Goal: Task Accomplishment & Management: Complete application form

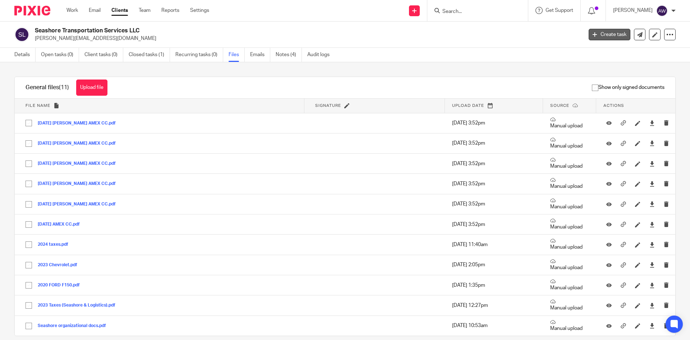
click at [606, 36] on link "Create task" at bounding box center [610, 35] width 42 height 12
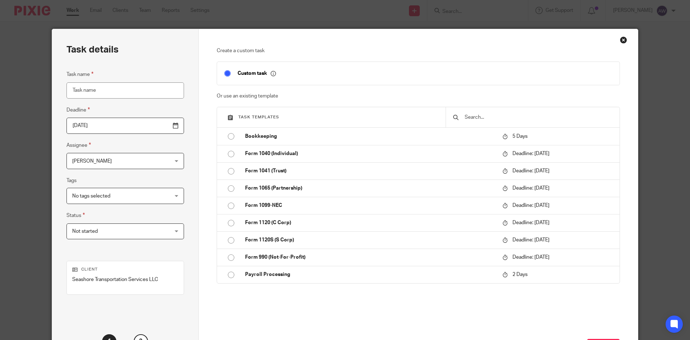
click at [141, 93] on input "Task name" at bounding box center [125, 90] width 118 height 16
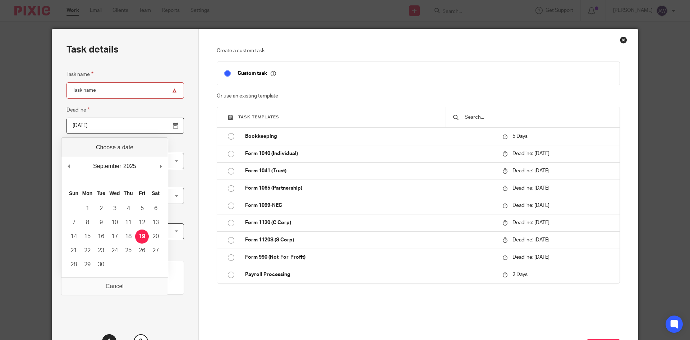
click at [123, 131] on input "2025-09-19" at bounding box center [125, 126] width 118 height 16
type input "2025-09-23"
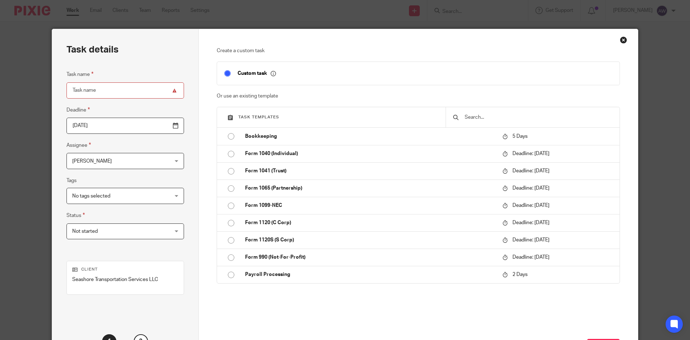
click at [100, 164] on span "[PERSON_NAME]" at bounding box center [116, 160] width 89 height 15
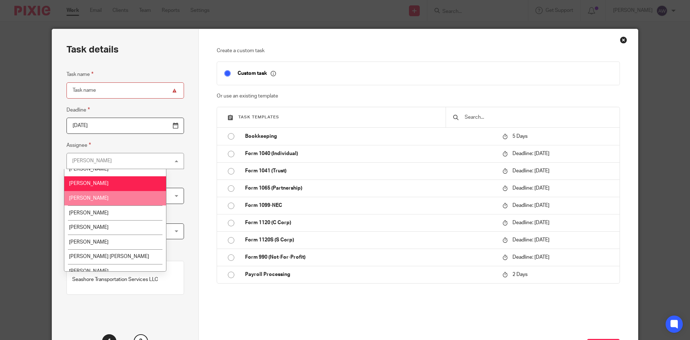
scroll to position [58, 0]
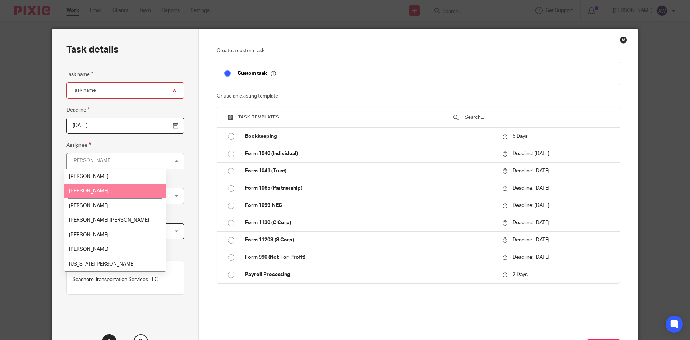
click at [176, 166] on div "Task details Task name Deadline 2025-09-23 Assignee Angie Ward Angie Ward Clien…" at bounding box center [125, 200] width 147 height 343
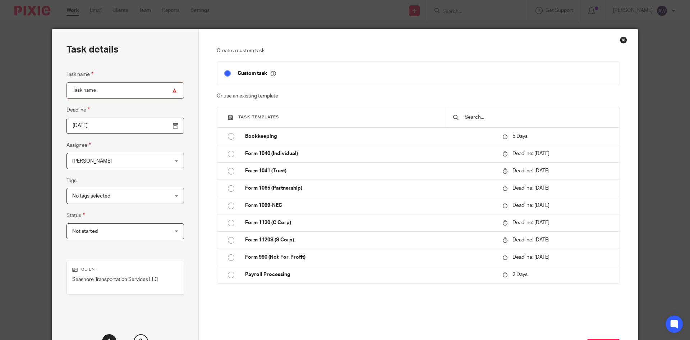
drag, startPoint x: 113, startPoint y: 161, endPoint x: 117, endPoint y: 174, distance: 13.9
click at [117, 174] on div "Task name Deadline 2025-09-23 Assignee Angie Ward Angie Ward Client manager And…" at bounding box center [125, 158] width 118 height 176
click at [120, 204] on div "No tags selected" at bounding box center [125, 196] width 118 height 16
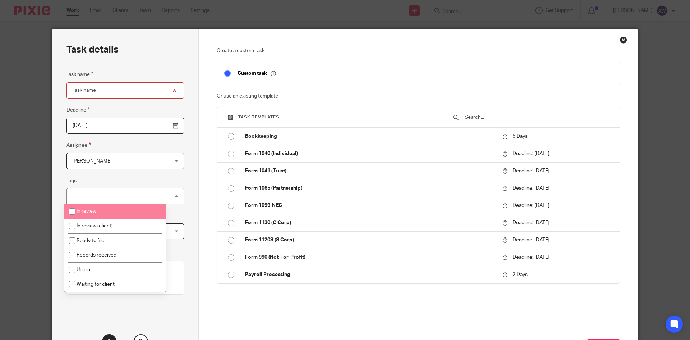
drag, startPoint x: 148, startPoint y: 183, endPoint x: 142, endPoint y: 180, distance: 6.9
click at [140, 180] on fieldset "Tags No tags selected In review In review (client) Ready to file Records receiv…" at bounding box center [125, 190] width 118 height 28
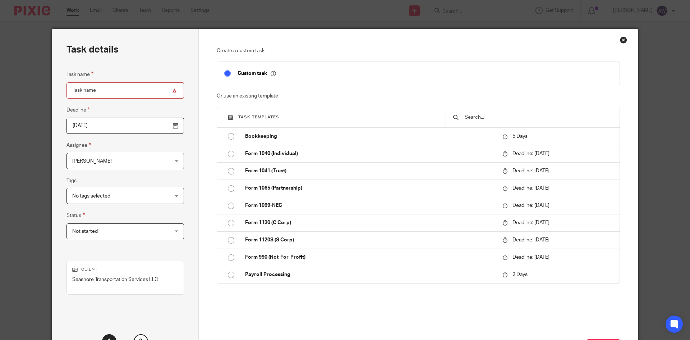
click at [105, 235] on span "Not started" at bounding box center [116, 231] width 89 height 15
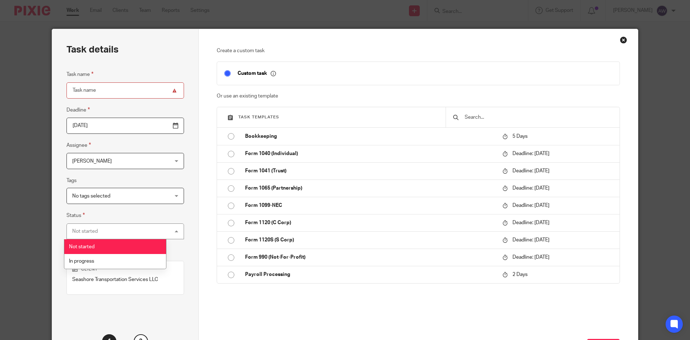
click at [112, 244] on li "Not started" at bounding box center [115, 246] width 102 height 15
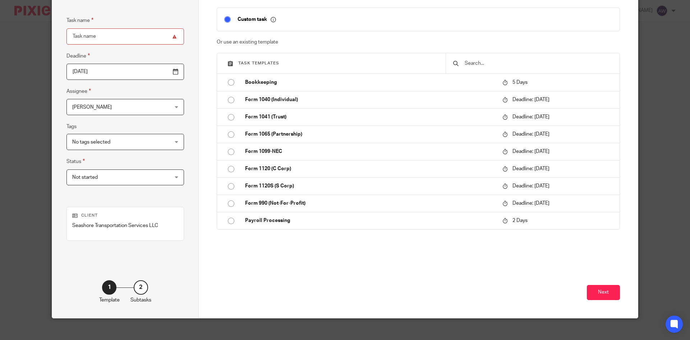
scroll to position [61, 0]
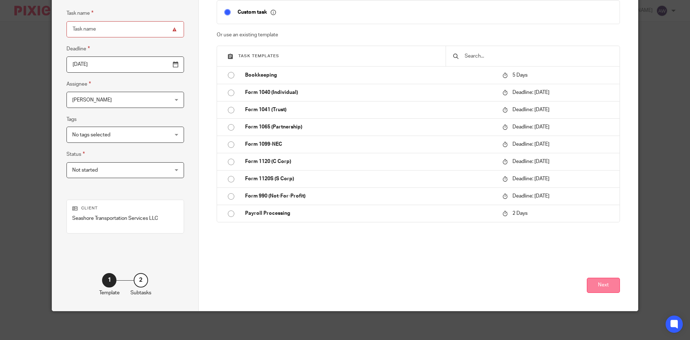
click at [609, 287] on button "Next" at bounding box center [603, 284] width 33 height 15
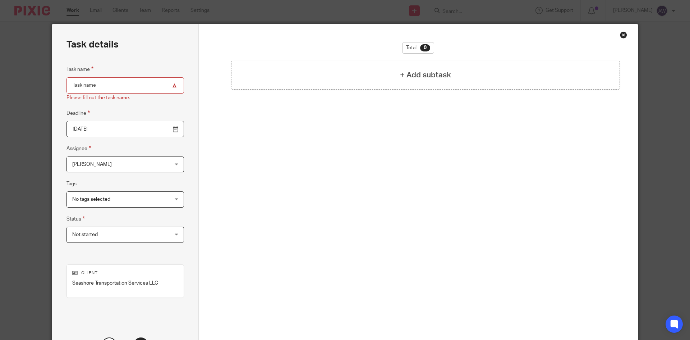
scroll to position [0, 0]
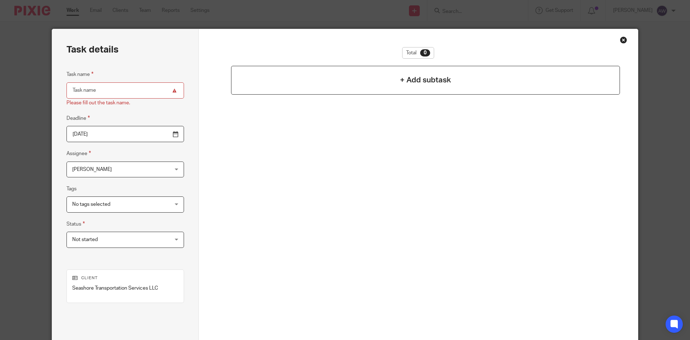
click at [389, 68] on div "+ Add subtask" at bounding box center [425, 80] width 389 height 29
click at [388, 70] on div "+ Add subtask" at bounding box center [425, 80] width 389 height 29
click at [391, 79] on div "+ Add subtask" at bounding box center [425, 80] width 389 height 29
click at [419, 85] on h4 "+ Add subtask" at bounding box center [425, 79] width 51 height 11
click at [622, 42] on div "Close this dialog window" at bounding box center [623, 39] width 7 height 7
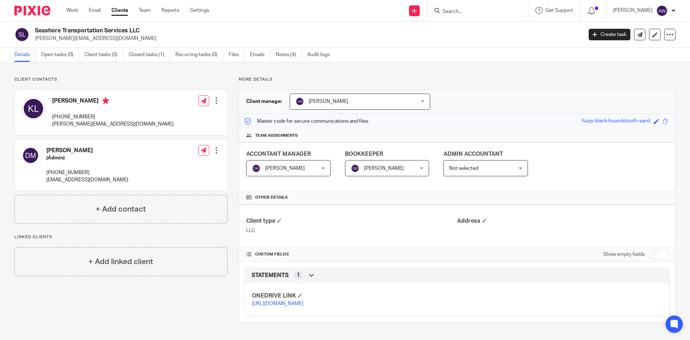
click at [119, 14] on link "Clients" at bounding box center [119, 10] width 17 height 7
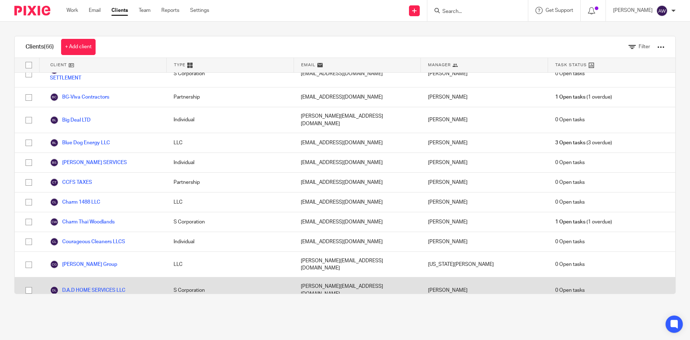
scroll to position [288, 0]
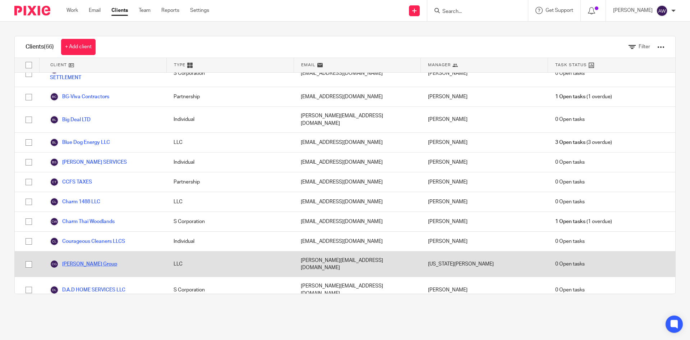
click at [97, 260] on link "[PERSON_NAME] Group" at bounding box center [83, 264] width 67 height 9
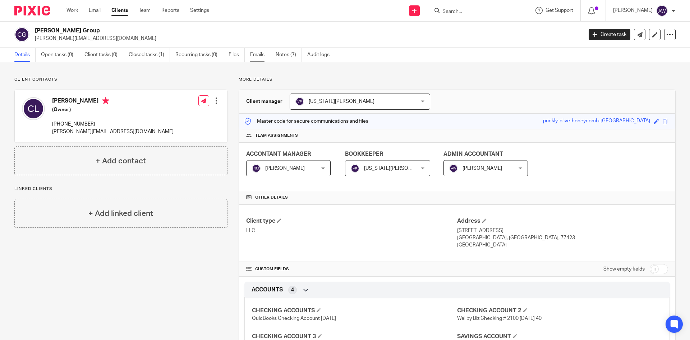
click at [260, 54] on link "Emails" at bounding box center [260, 55] width 20 height 14
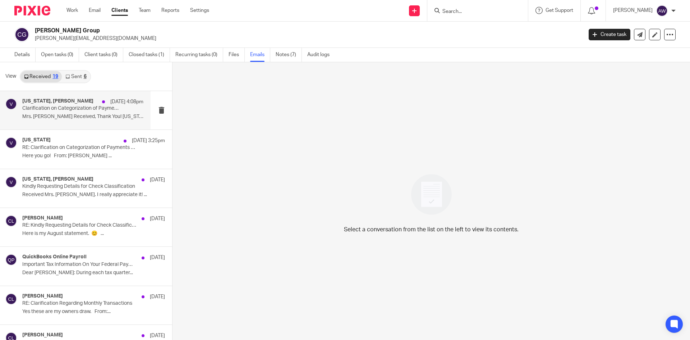
click at [61, 110] on p "Clarification on Categorization of Payments to Integrated Specialty & Integra P…" at bounding box center [70, 108] width 97 height 6
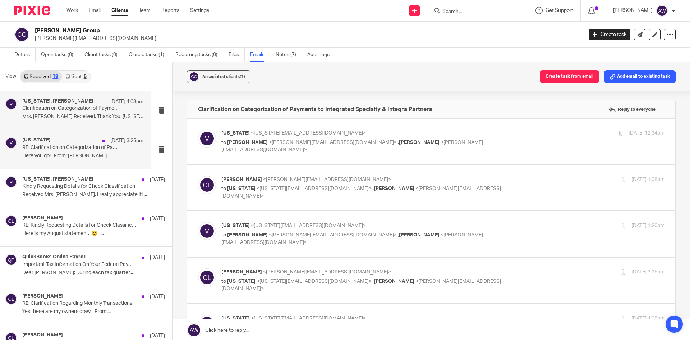
click at [59, 155] on p "Here you go! From: Cyndi Lawrence ..." at bounding box center [82, 156] width 121 height 6
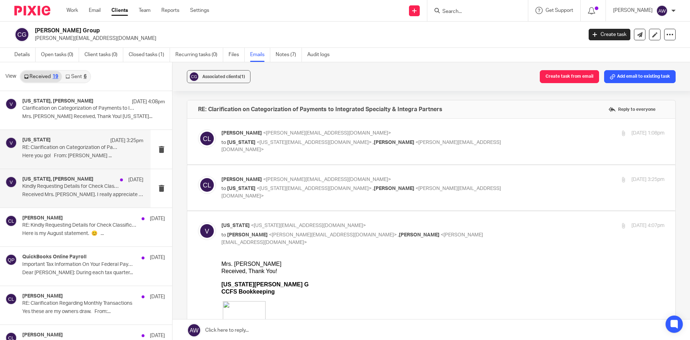
click at [35, 197] on p "Received Mrs. Cyndi. I really appreciate it! ..." at bounding box center [82, 195] width 121 height 6
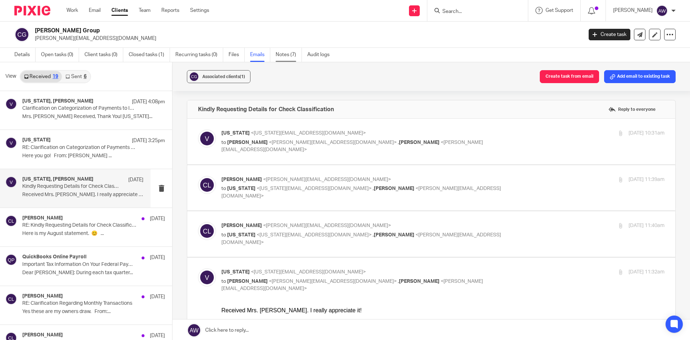
click at [281, 49] on link "Notes (7)" at bounding box center [289, 55] width 26 height 14
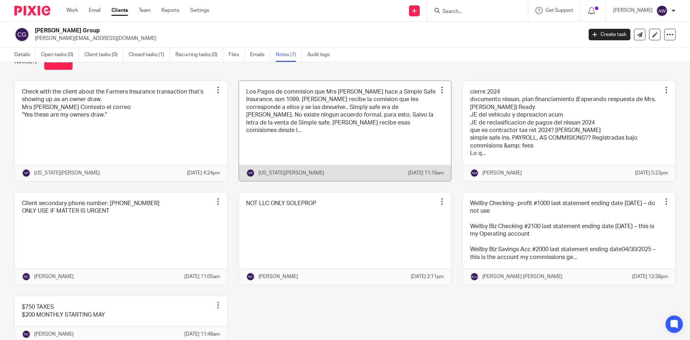
scroll to position [2, 0]
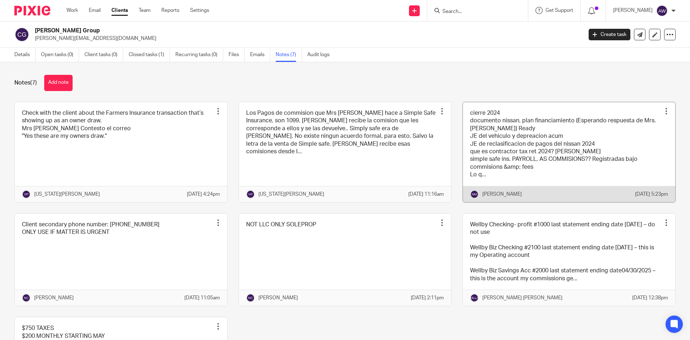
click at [593, 161] on link at bounding box center [569, 152] width 212 height 100
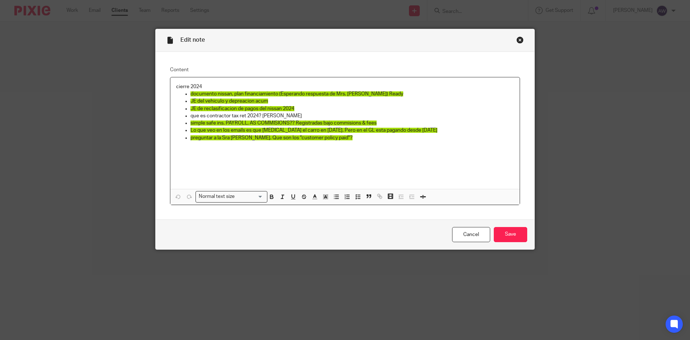
click at [256, 146] on div "cierre 2024 documento nissan, plan financiamiento (Esperando respuesta de Mrs. …" at bounding box center [344, 132] width 349 height 111
click at [518, 42] on div "Close this dialog window" at bounding box center [519, 39] width 7 height 7
